Goal: Task Accomplishment & Management: Use online tool/utility

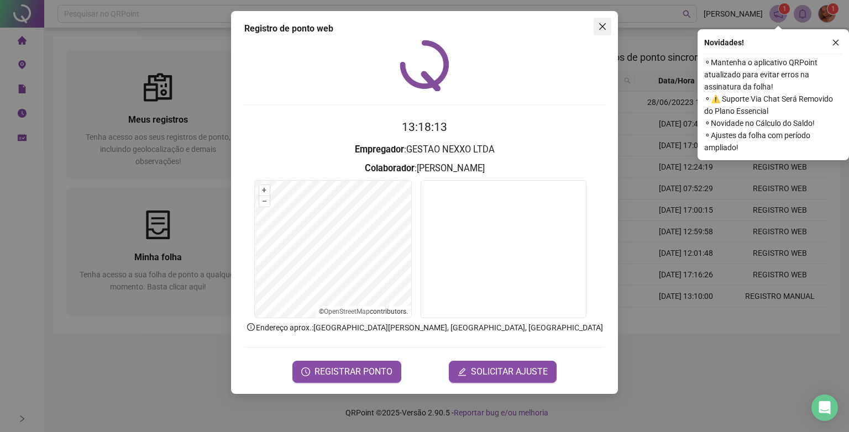
click at [609, 32] on button "Close" at bounding box center [603, 27] width 18 height 18
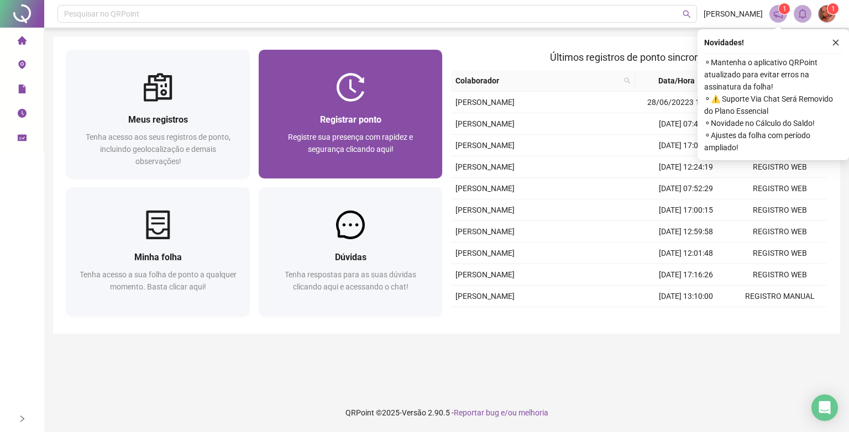
click at [323, 94] on div at bounding box center [351, 87] width 184 height 29
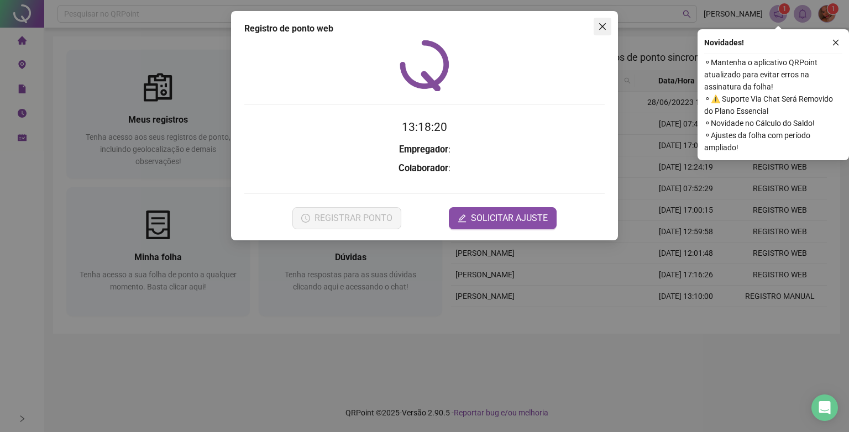
click at [605, 23] on icon "close" at bounding box center [602, 26] width 7 height 7
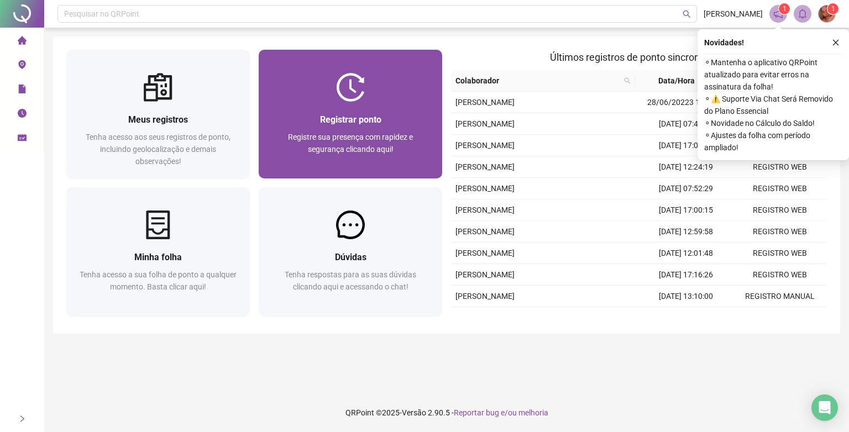
click at [331, 131] on div "Registre sua presença com rapidez e segurança clicando aqui!" at bounding box center [350, 149] width 157 height 36
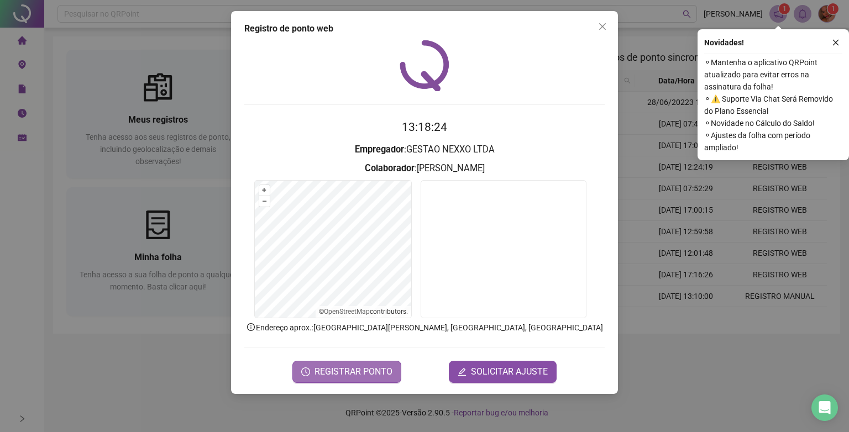
drag, startPoint x: 363, startPoint y: 377, endPoint x: 368, endPoint y: 373, distance: 6.7
click at [368, 373] on span "REGISTRAR PONTO" at bounding box center [354, 371] width 78 height 13
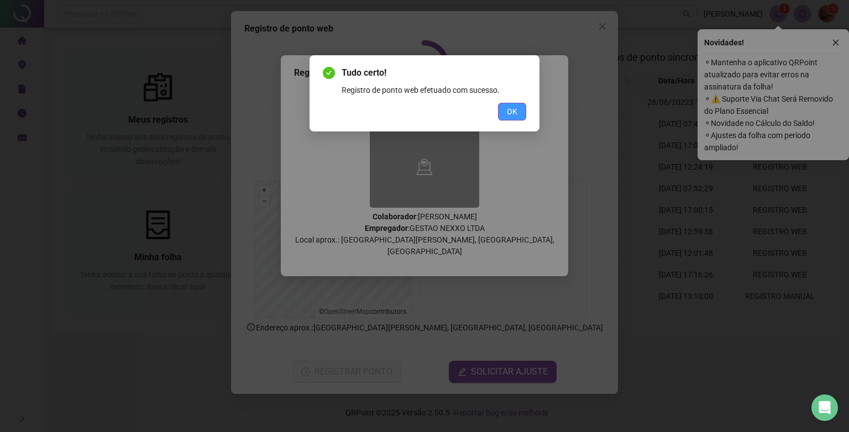
click at [515, 108] on span "OK" at bounding box center [512, 112] width 11 height 12
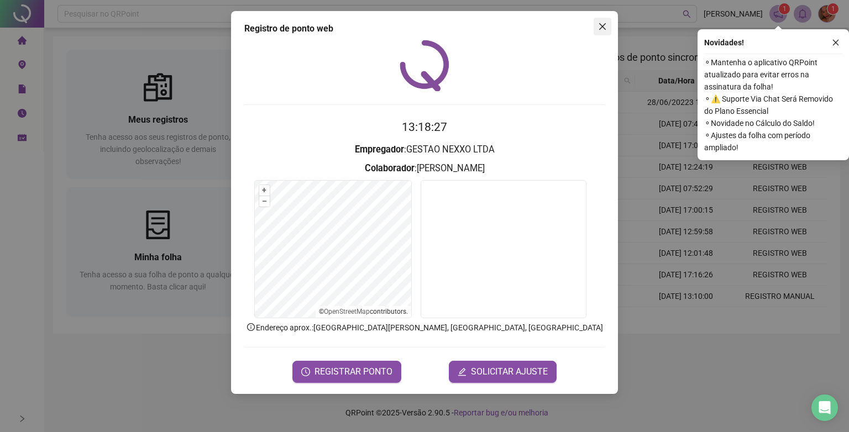
click at [604, 30] on icon "close" at bounding box center [602, 26] width 9 height 9
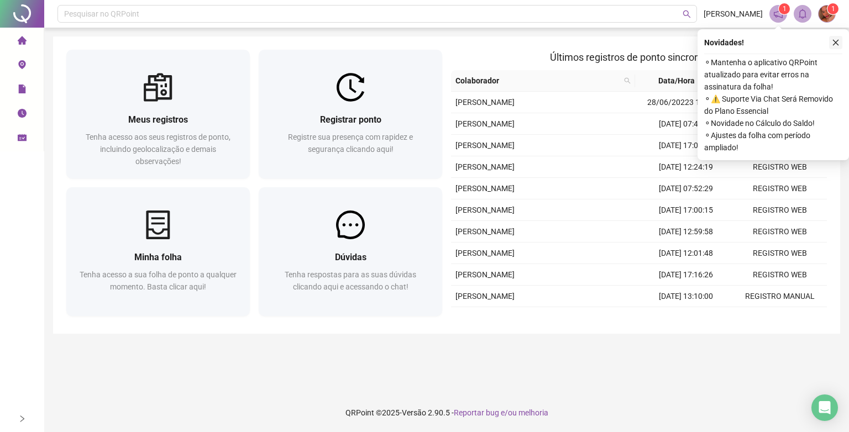
click at [832, 45] on icon "close" at bounding box center [836, 43] width 8 height 8
